Goal: Communication & Community: Answer question/provide support

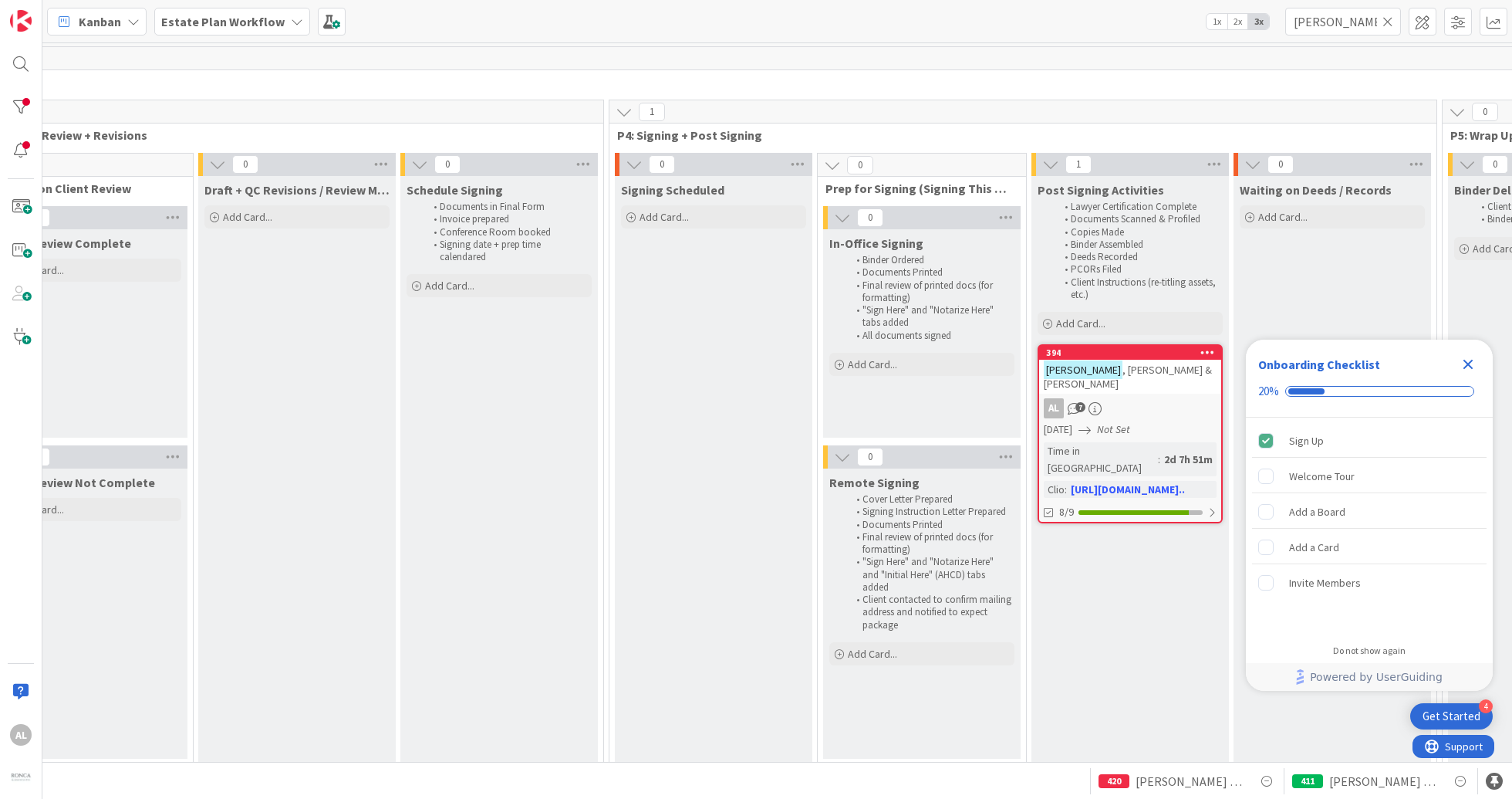
scroll to position [0, 1530]
click at [1386, 23] on icon at bounding box center [1388, 22] width 11 height 14
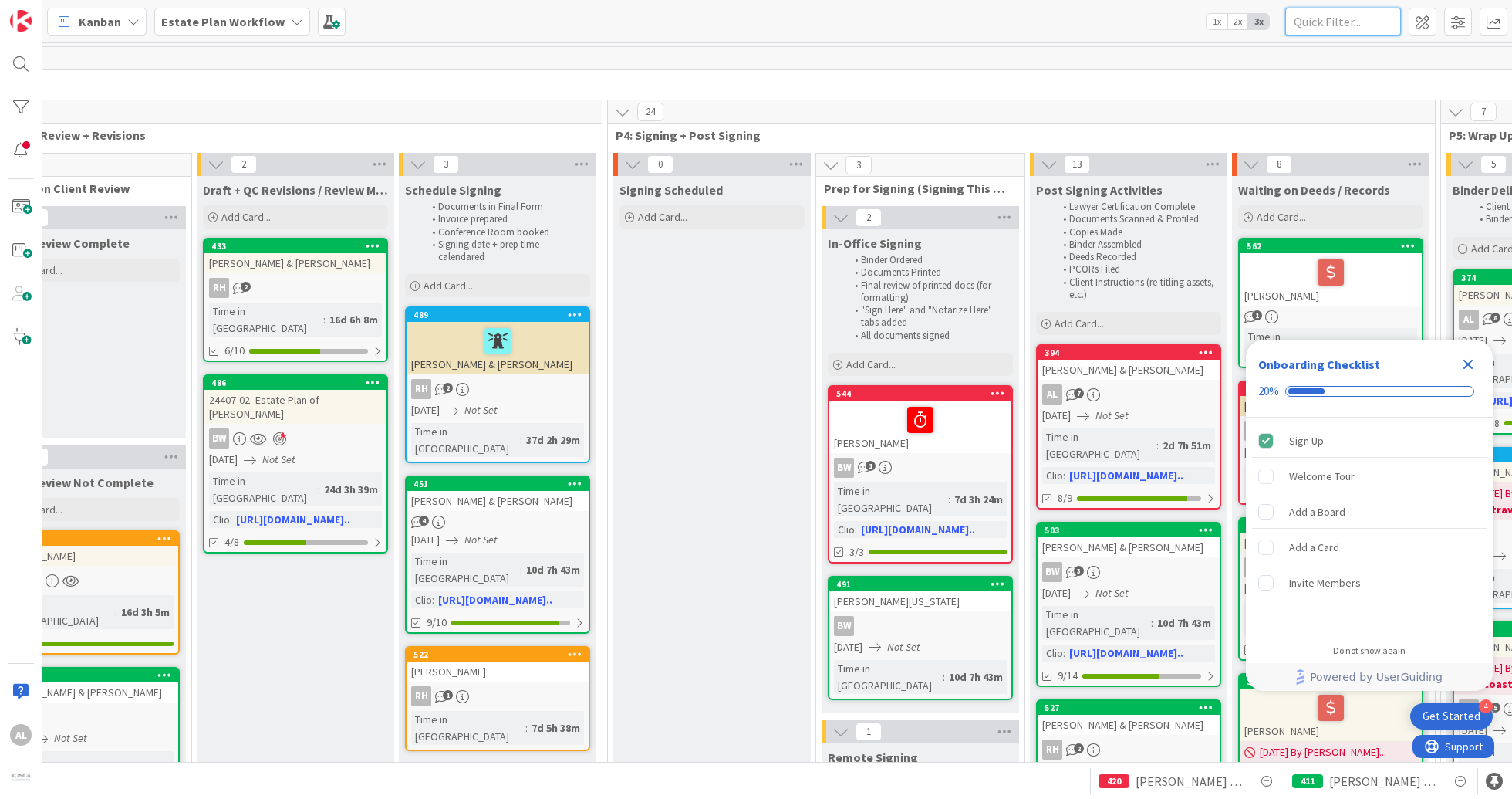
click at [1343, 22] on input "text" at bounding box center [1343, 22] width 116 height 28
type input "[PERSON_NAME]"
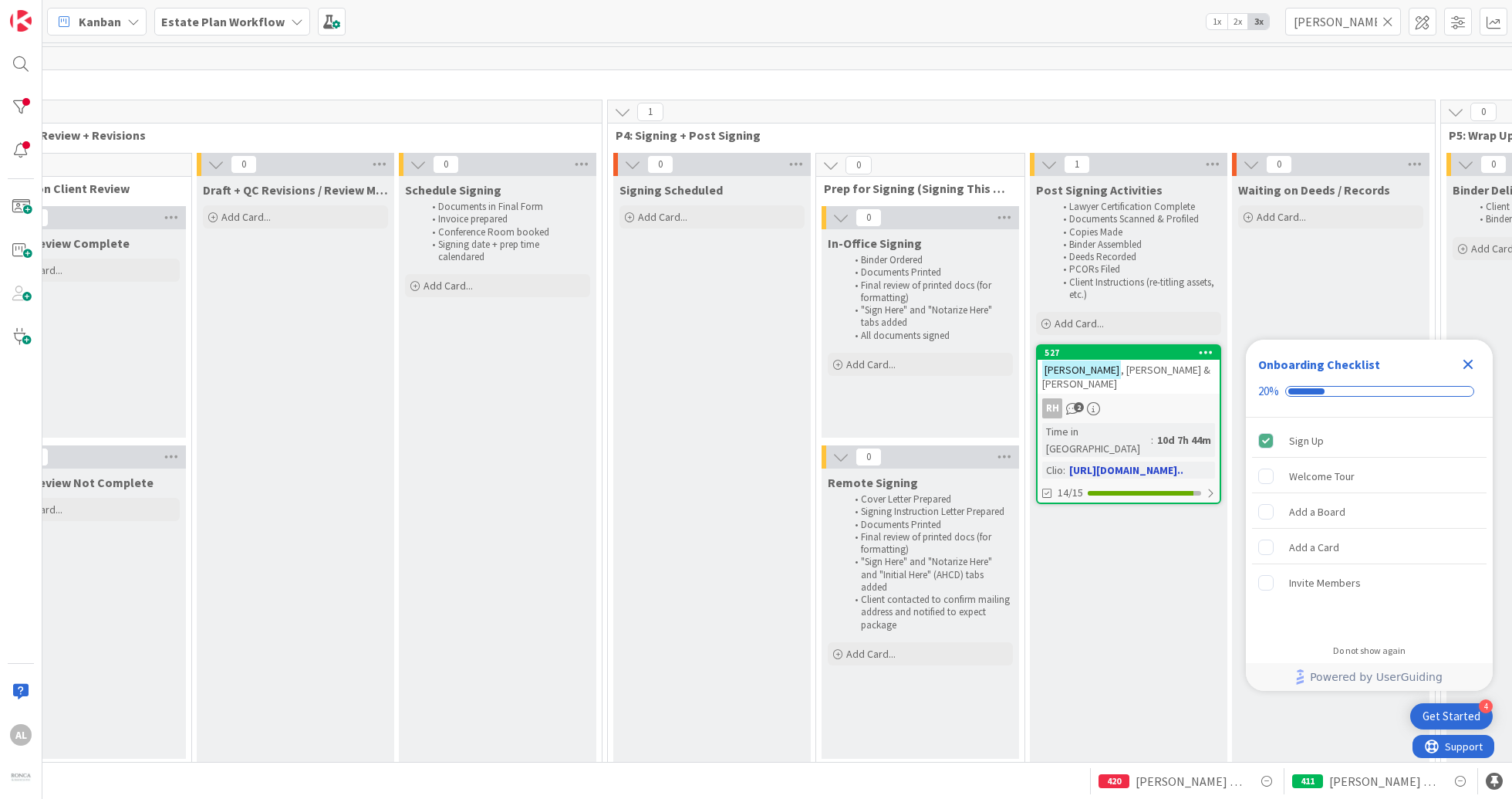
click at [1177, 398] on div "RH 2" at bounding box center [1128, 408] width 182 height 20
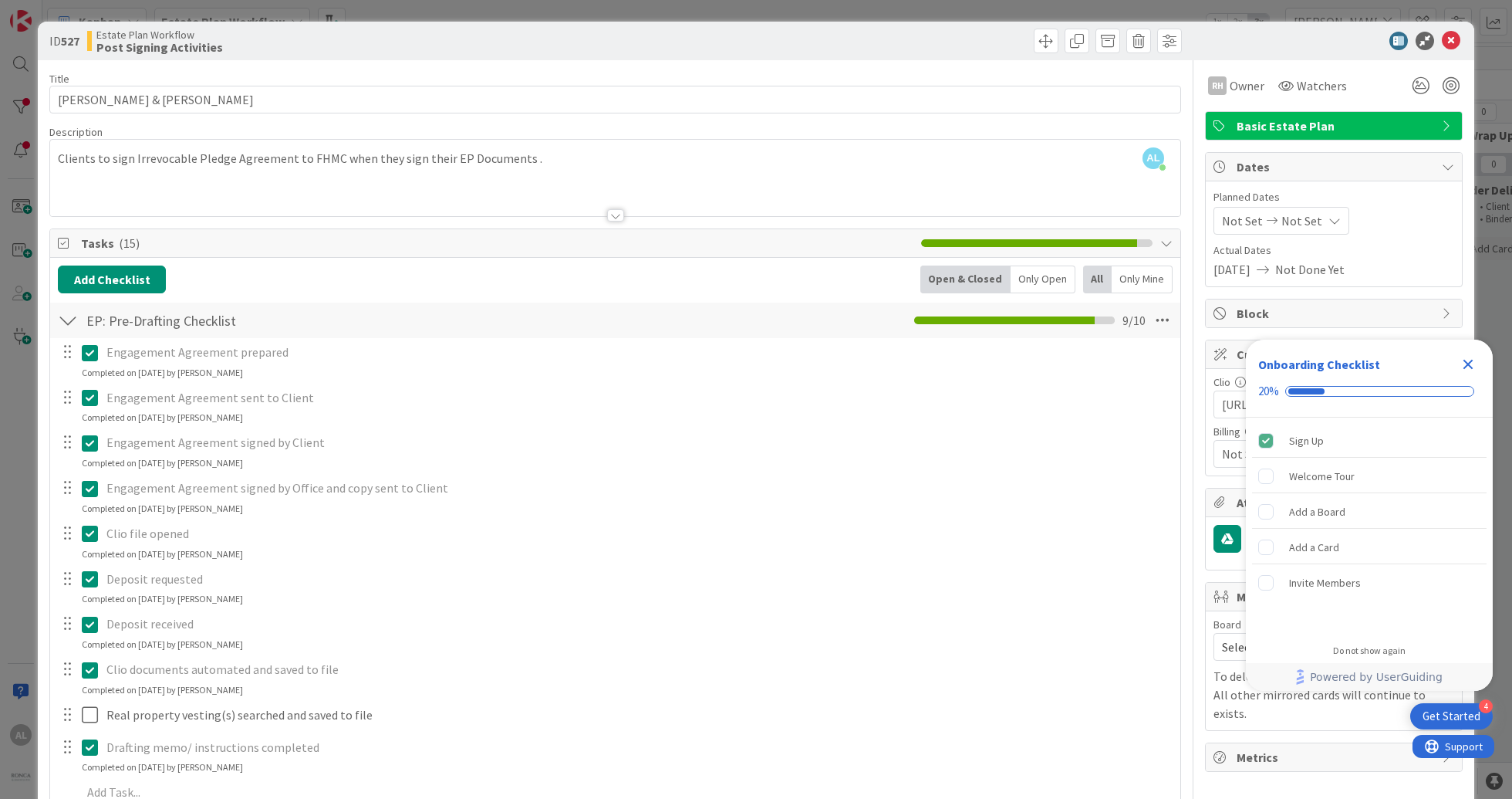
click at [1469, 365] on icon "Close Checklist" at bounding box center [1468, 365] width 10 height 10
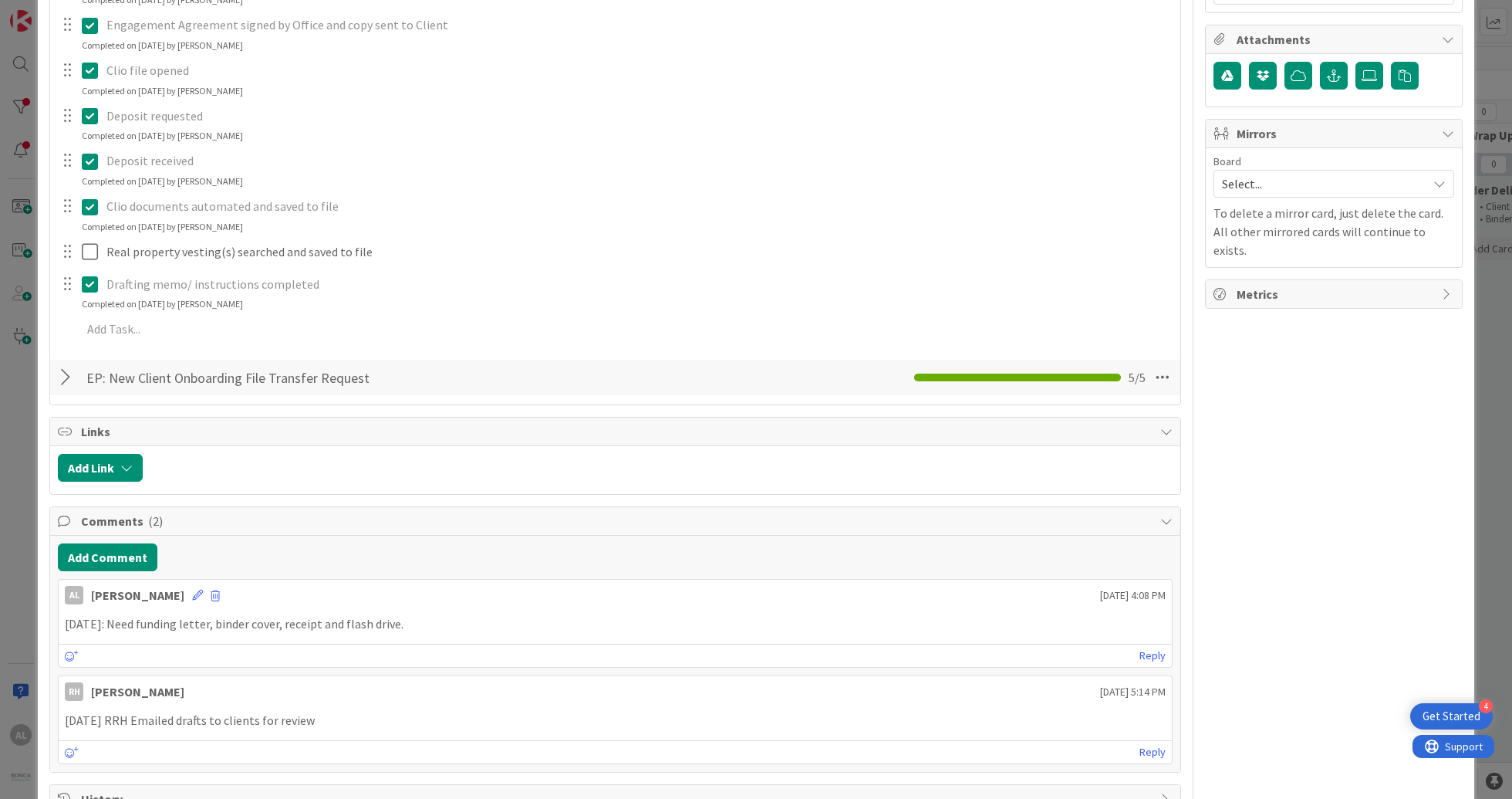
scroll to position [508, 0]
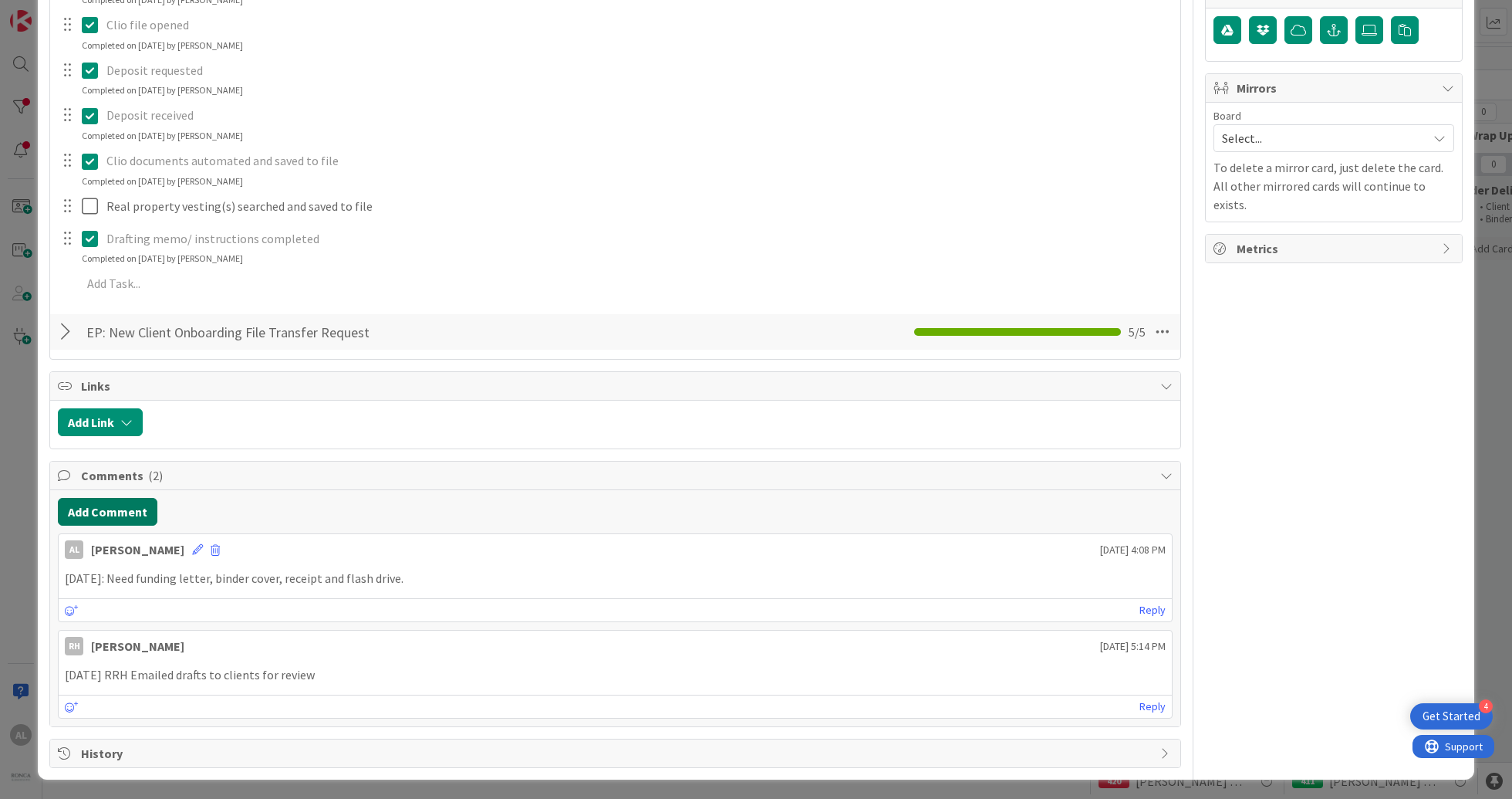
click at [100, 518] on button "Add Comment" at bounding box center [107, 512] width 99 height 28
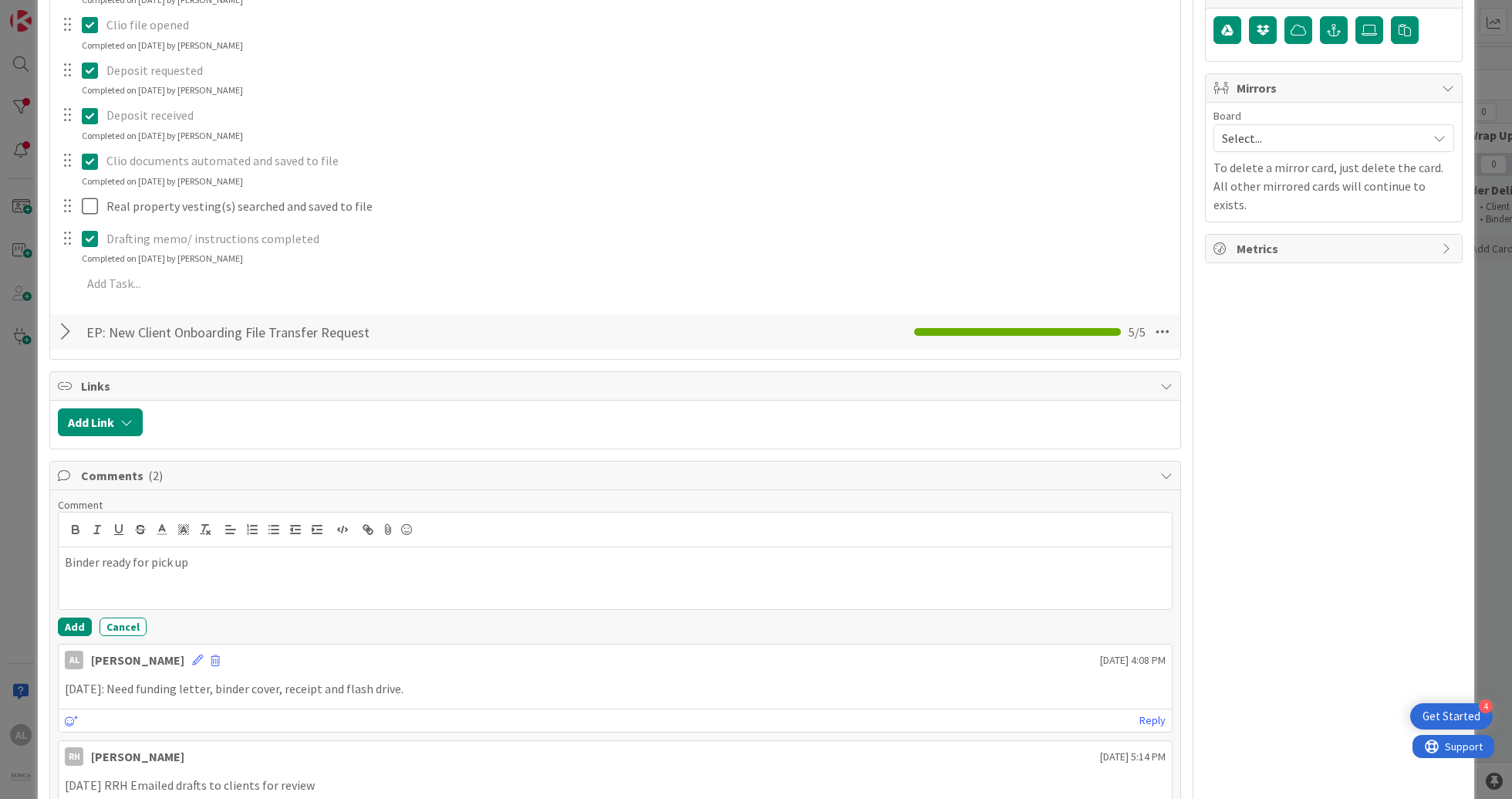
click at [67, 563] on p "Binder ready for pick up" at bounding box center [615, 562] width 1101 height 18
click at [244, 562] on p "[DATE] Binder ready for pick up" at bounding box center [615, 562] width 1101 height 18
click at [76, 629] on button "Add" at bounding box center [74, 627] width 34 height 19
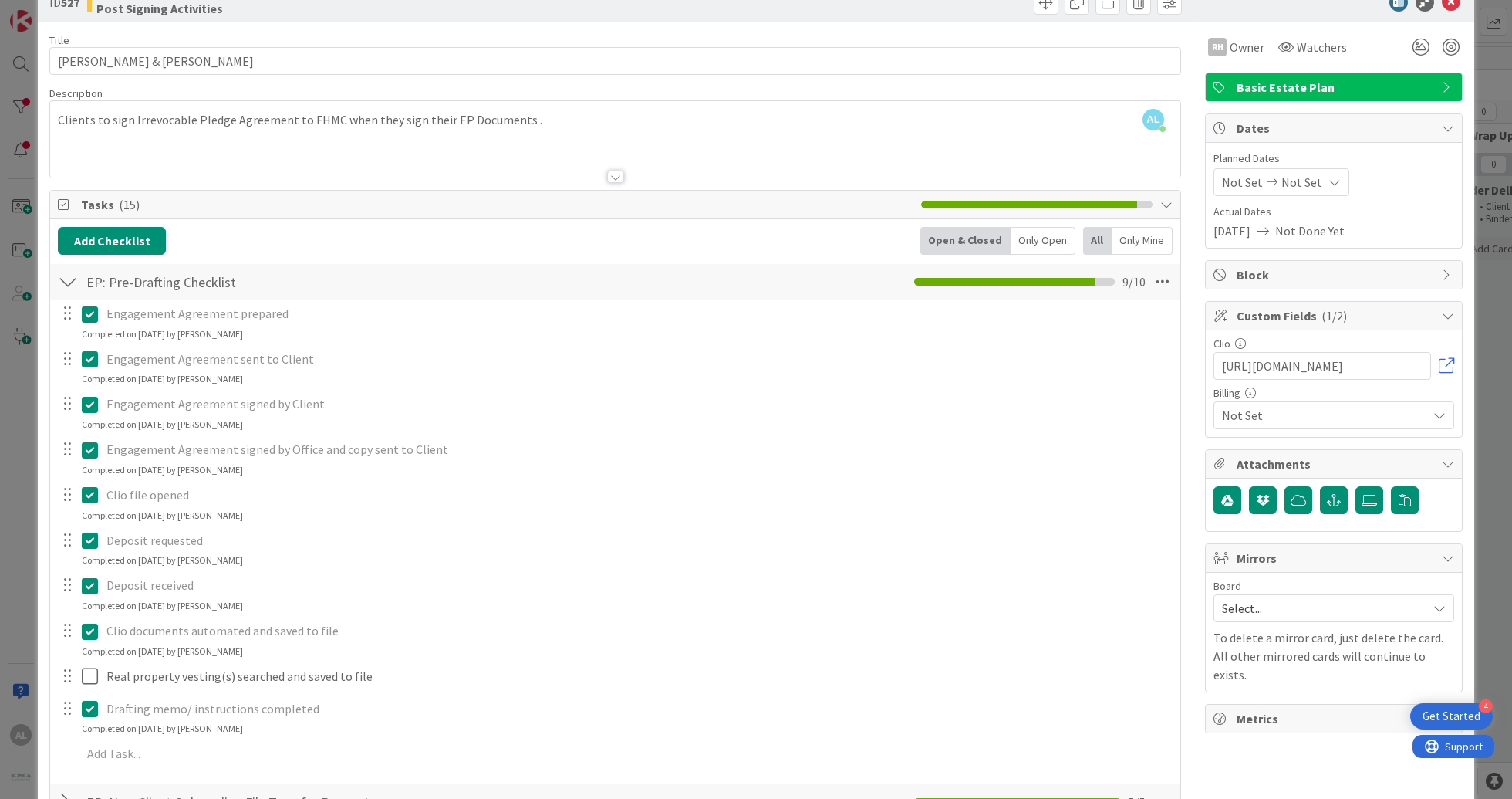
scroll to position [0, 0]
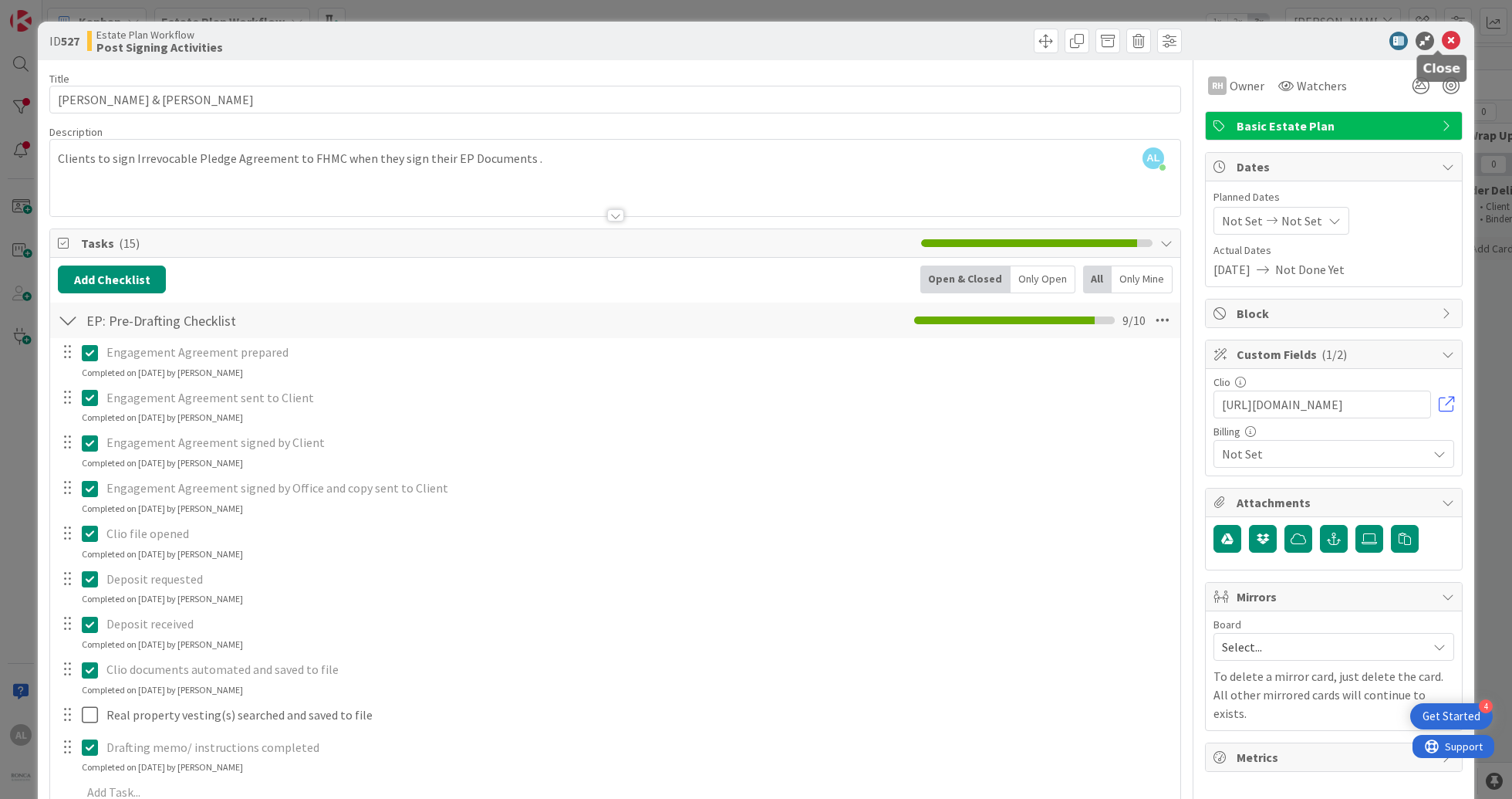
click at [1442, 42] on icon at bounding box center [1451, 41] width 19 height 19
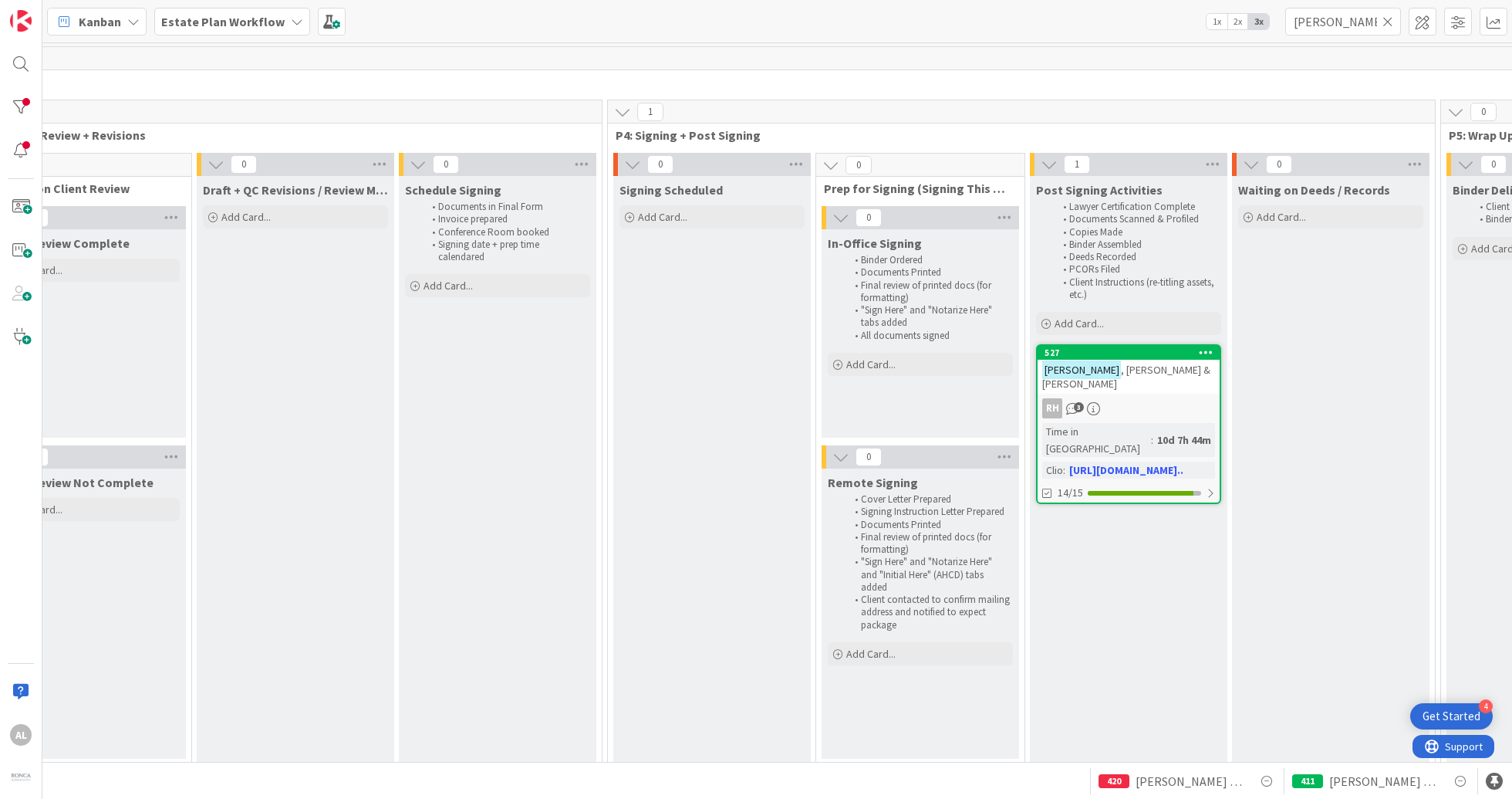
click at [1389, 21] on icon at bounding box center [1388, 22] width 11 height 14
click at [1351, 23] on input "text" at bounding box center [1343, 22] width 116 height 28
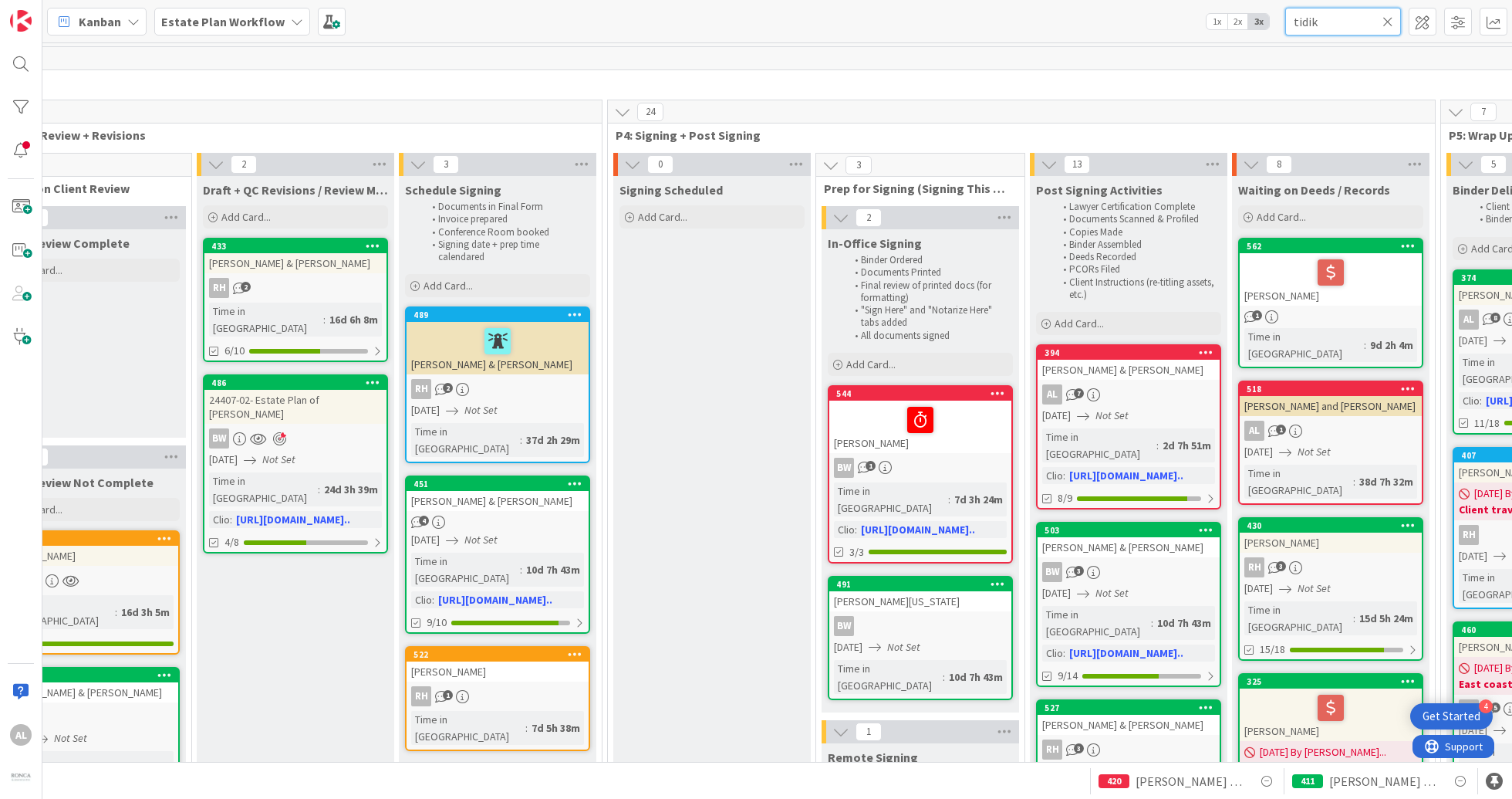
type input "tidik"
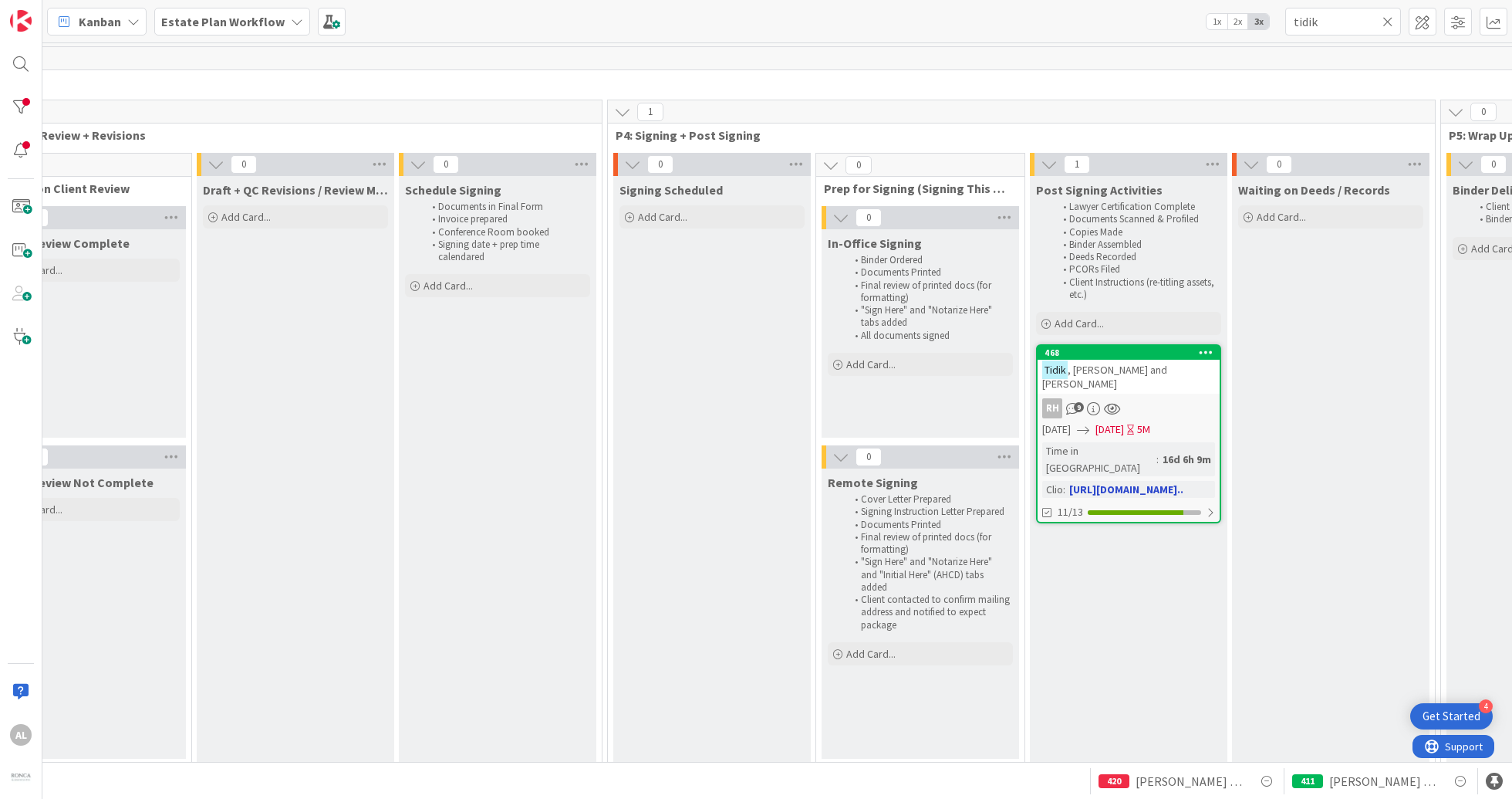
click at [1165, 381] on link "468 [PERSON_NAME] and [PERSON_NAME] RH 9 [DATE] [DATE] 5M Time in [GEOGRAPHIC_D…" at bounding box center [1128, 433] width 185 height 179
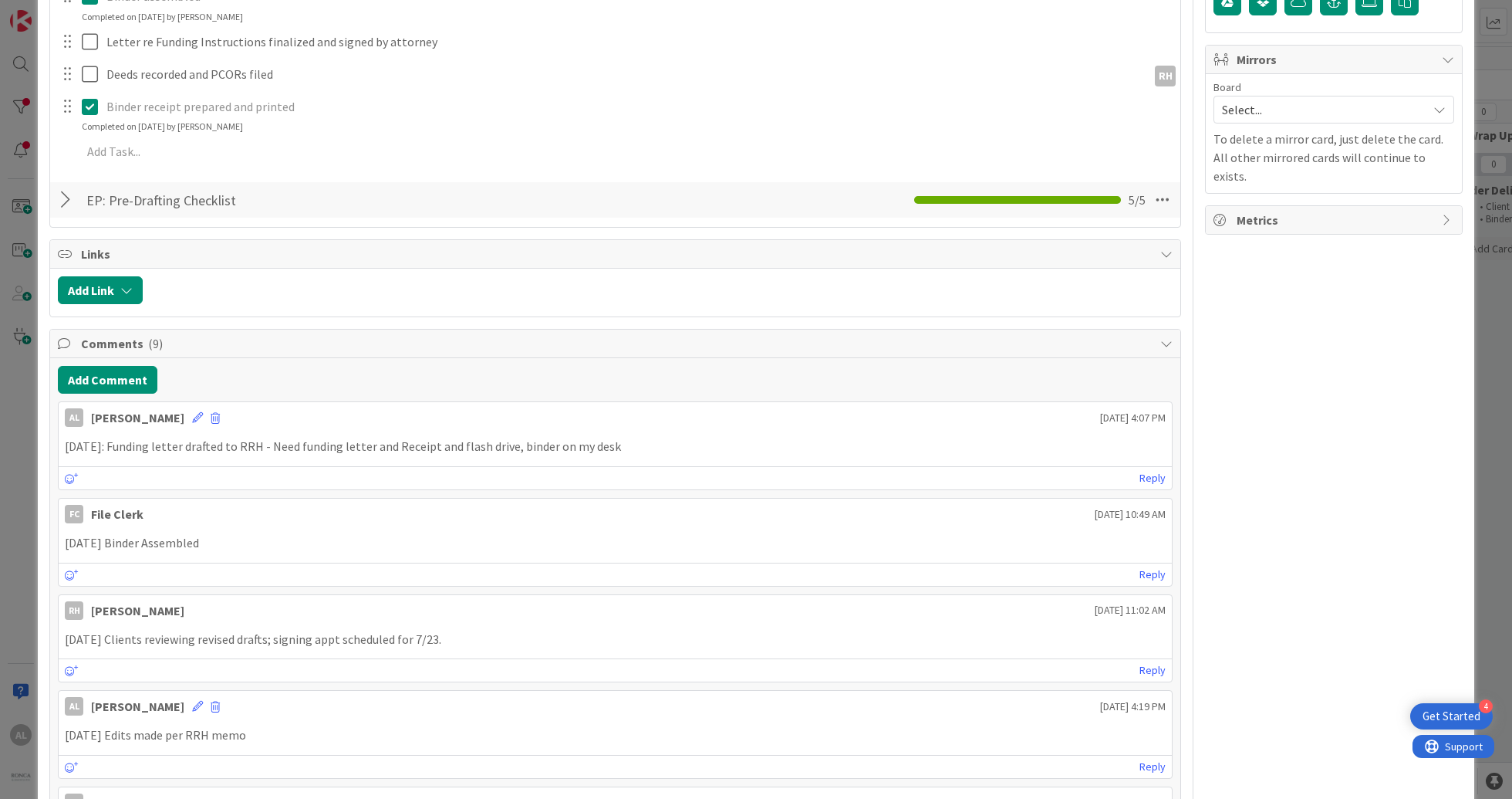
scroll to position [548, 0]
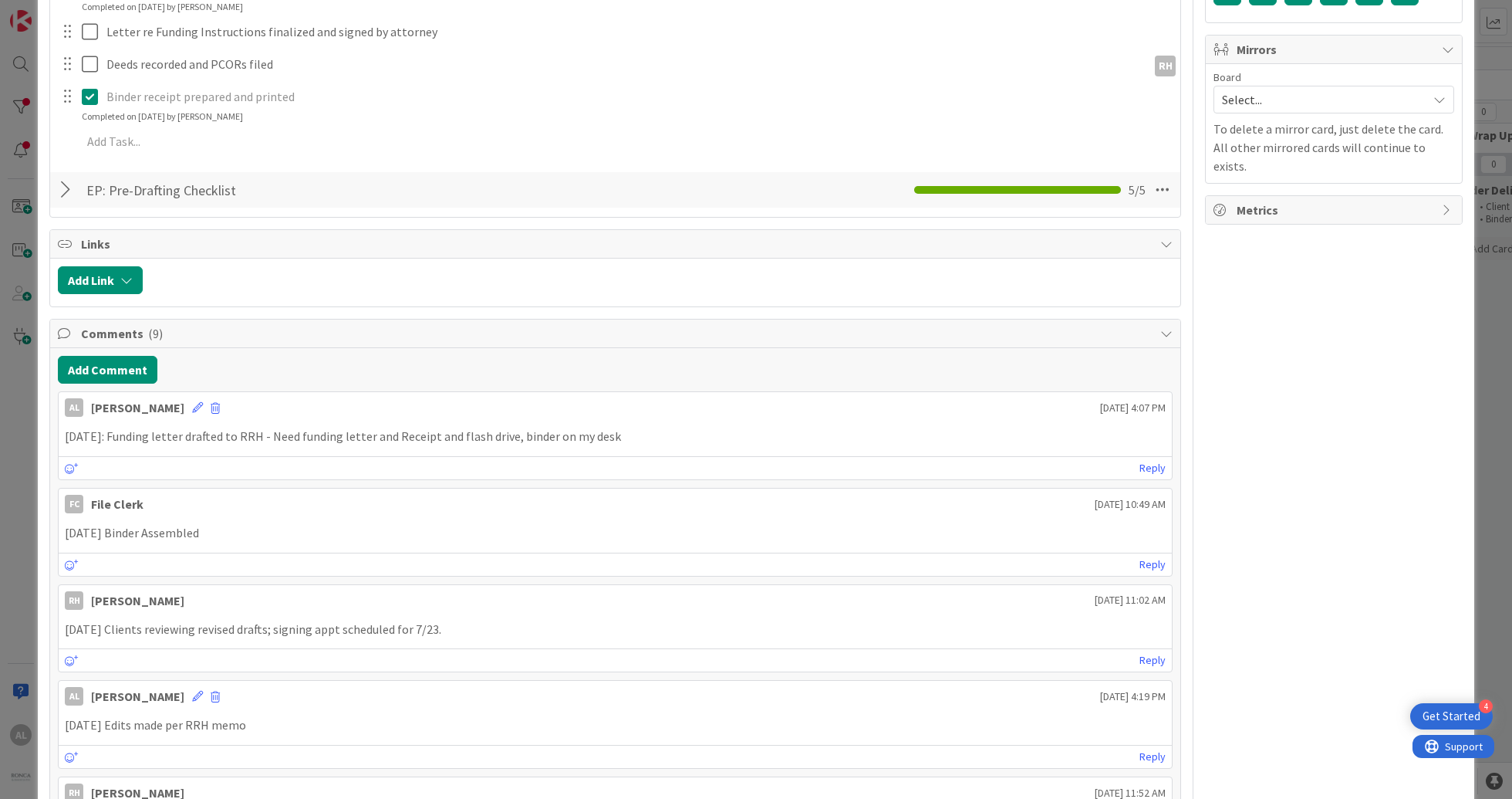
click at [626, 433] on p "[DATE]: Funding letter drafted to RRH - Need funding letter and Receipt and fla…" at bounding box center [615, 436] width 1101 height 18
click at [498, 435] on p "[DATE]: Funding letter drafted to RRH - Need funding letter and Receipt and fla…" at bounding box center [615, 436] width 1101 height 18
click at [512, 436] on p "[DATE]: Funding letter drafted to RRH - Need funding letter and Receipt and fla…" at bounding box center [615, 436] width 1101 height 18
drag, startPoint x: 512, startPoint y: 436, endPoint x: 503, endPoint y: 433, distance: 9.5
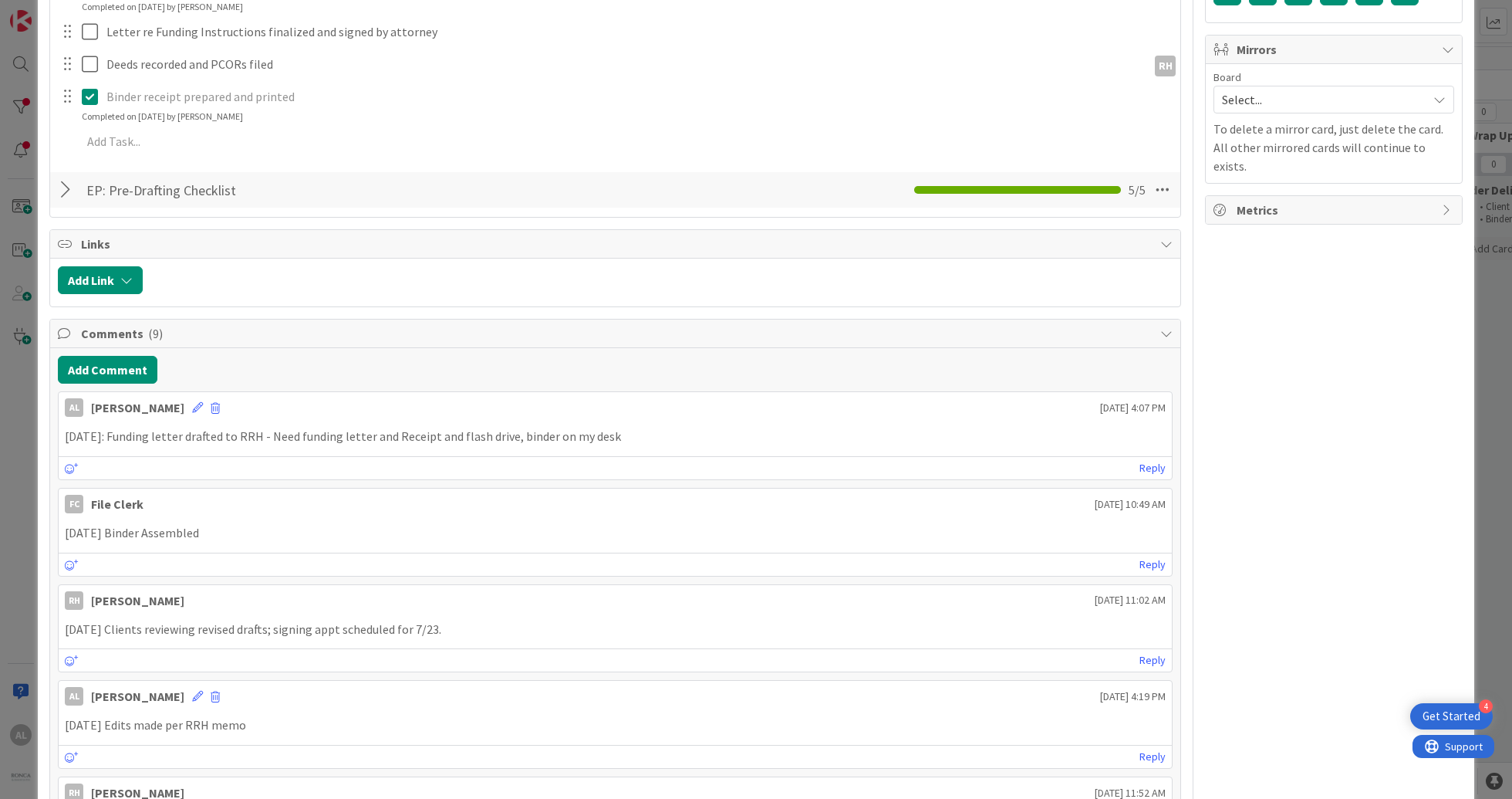
click at [503, 433] on p "[DATE]: Funding letter drafted to RRH - Need funding letter and Receipt and fla…" at bounding box center [615, 436] width 1101 height 18
click at [515, 437] on p "[DATE]: Funding letter drafted to RRH - Need funding letter and Receipt and fla…" at bounding box center [615, 436] width 1101 height 18
click at [126, 369] on button "Add Comment" at bounding box center [107, 370] width 99 height 28
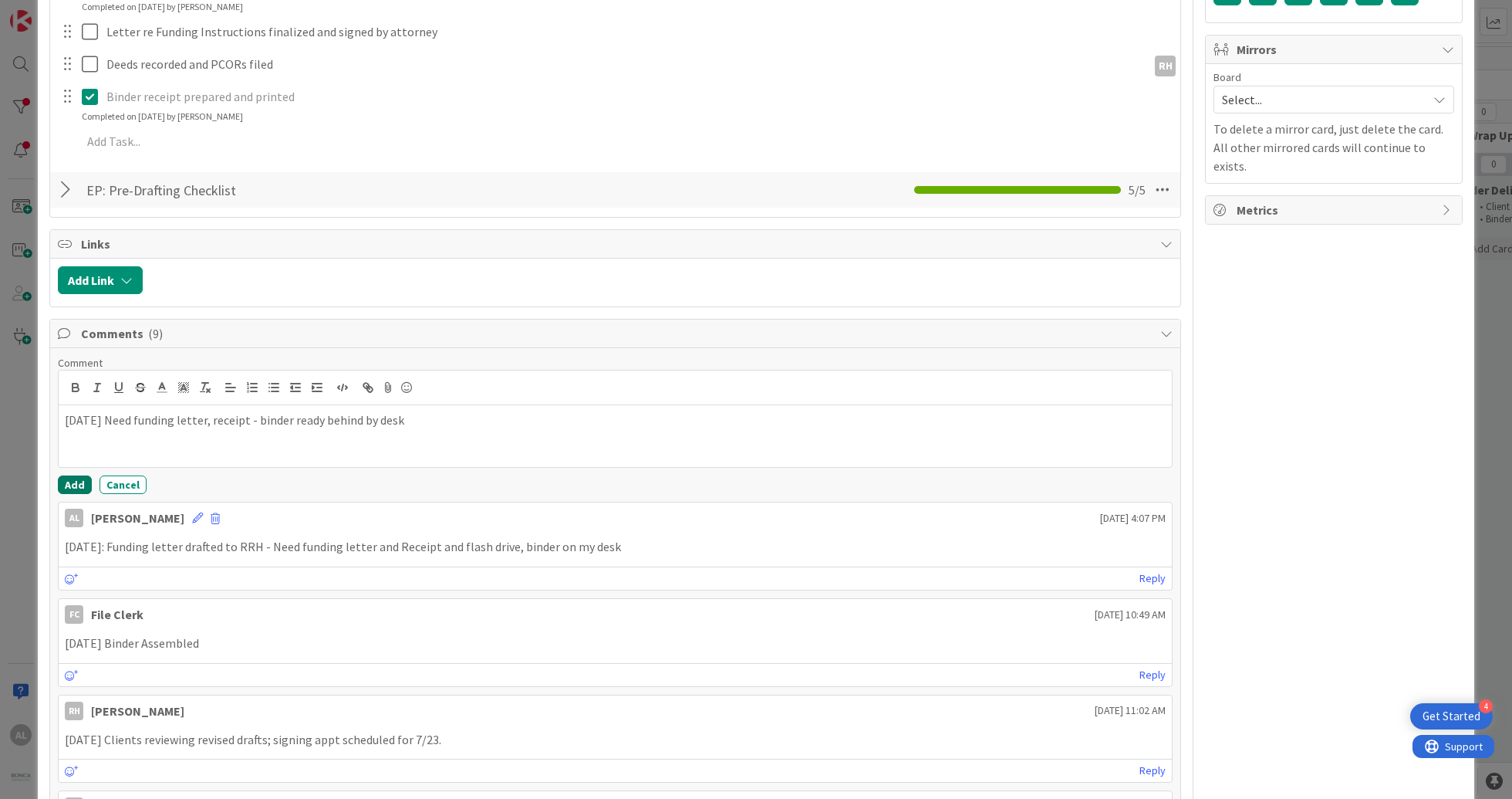
click at [67, 483] on button "Add" at bounding box center [74, 485] width 34 height 19
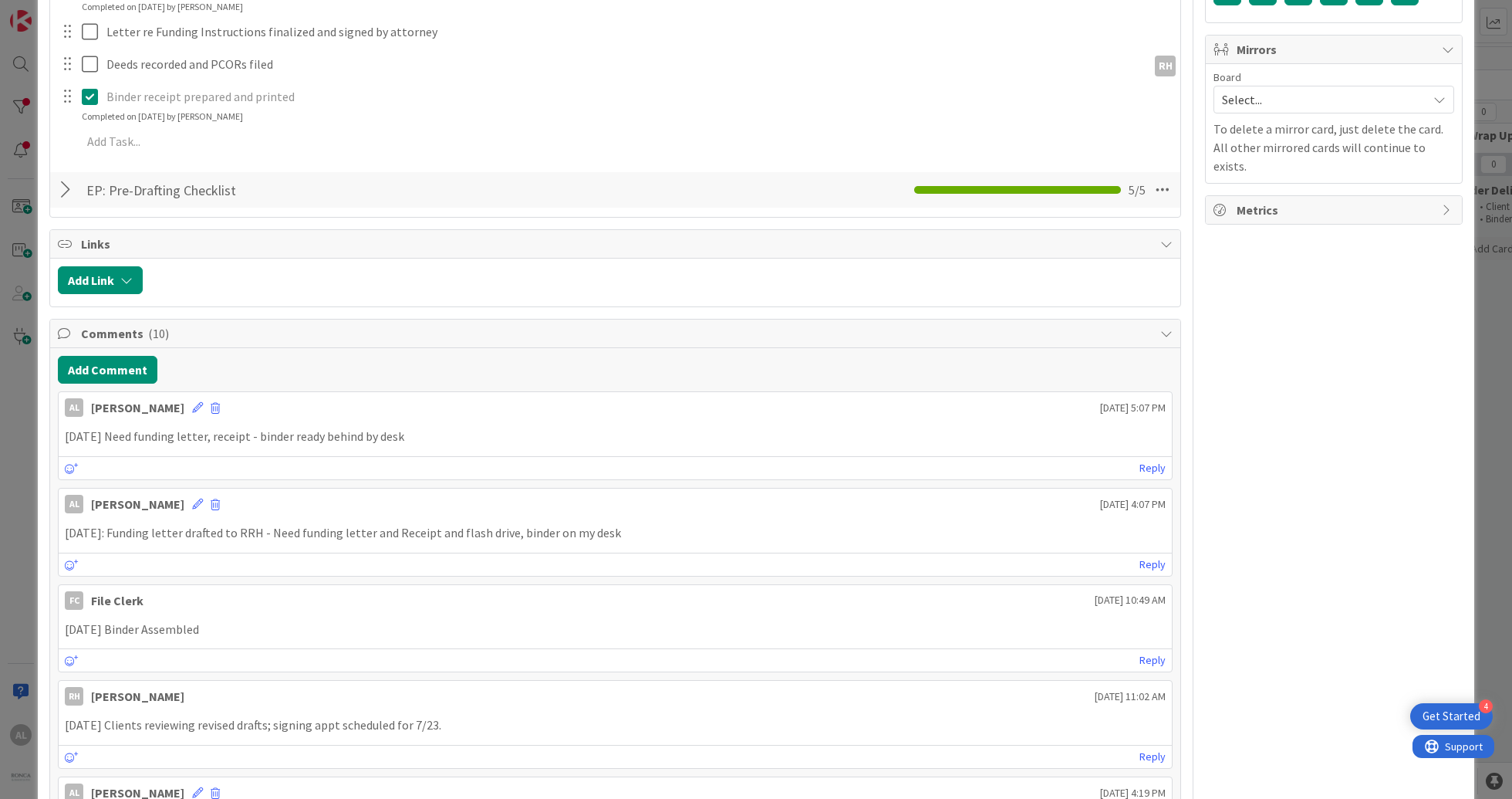
scroll to position [0, 0]
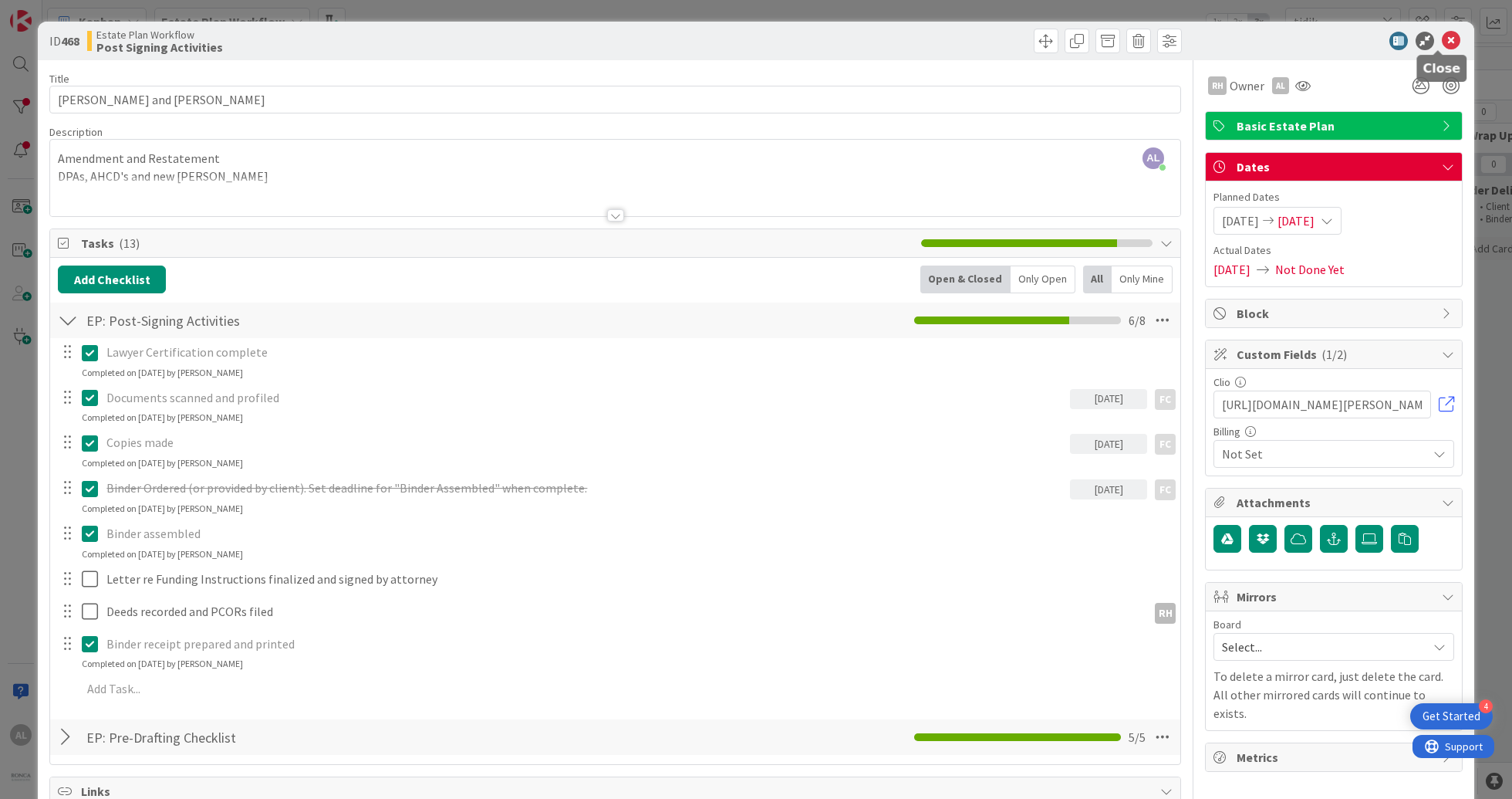
click at [1444, 39] on icon at bounding box center [1451, 41] width 19 height 19
